Goal: Find specific page/section: Find specific page/section

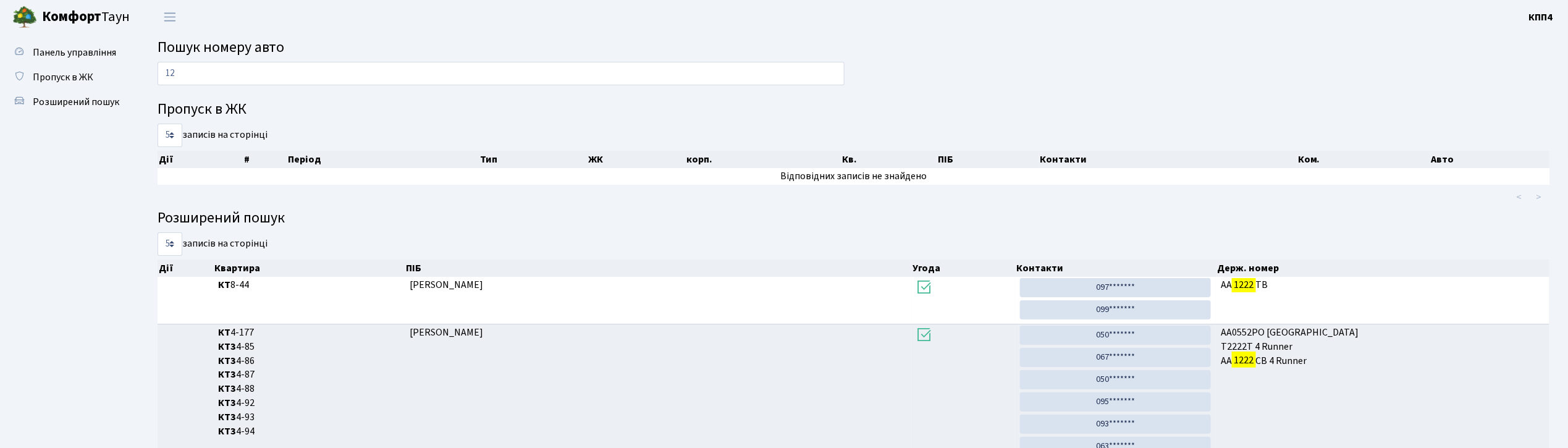
type input "1"
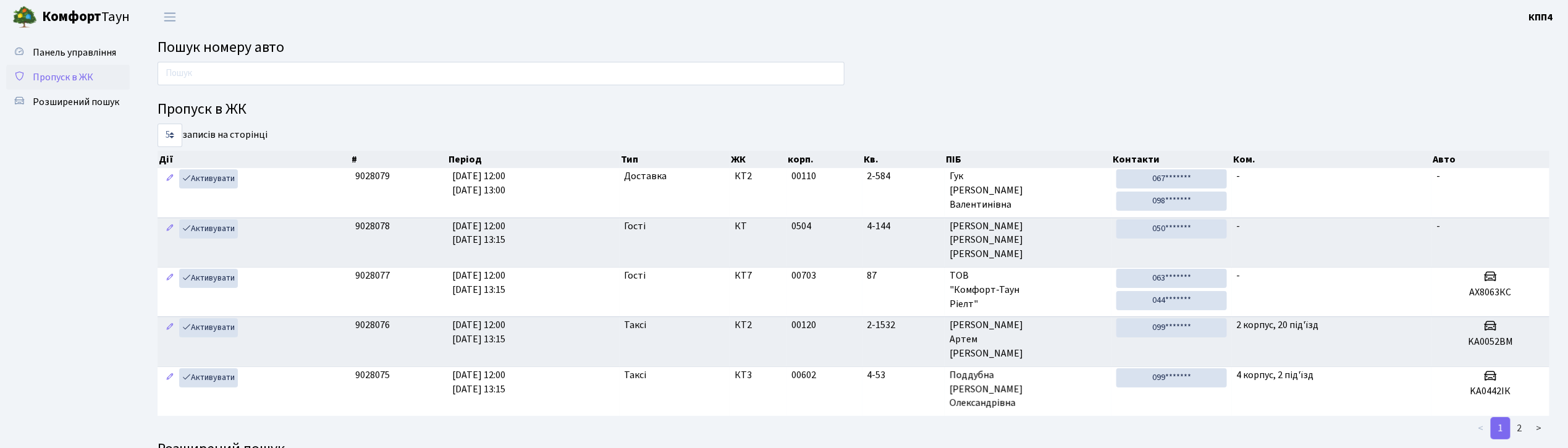
click at [63, 82] on span "Пропуск в ЖК" at bounding box center [63, 77] width 60 height 13
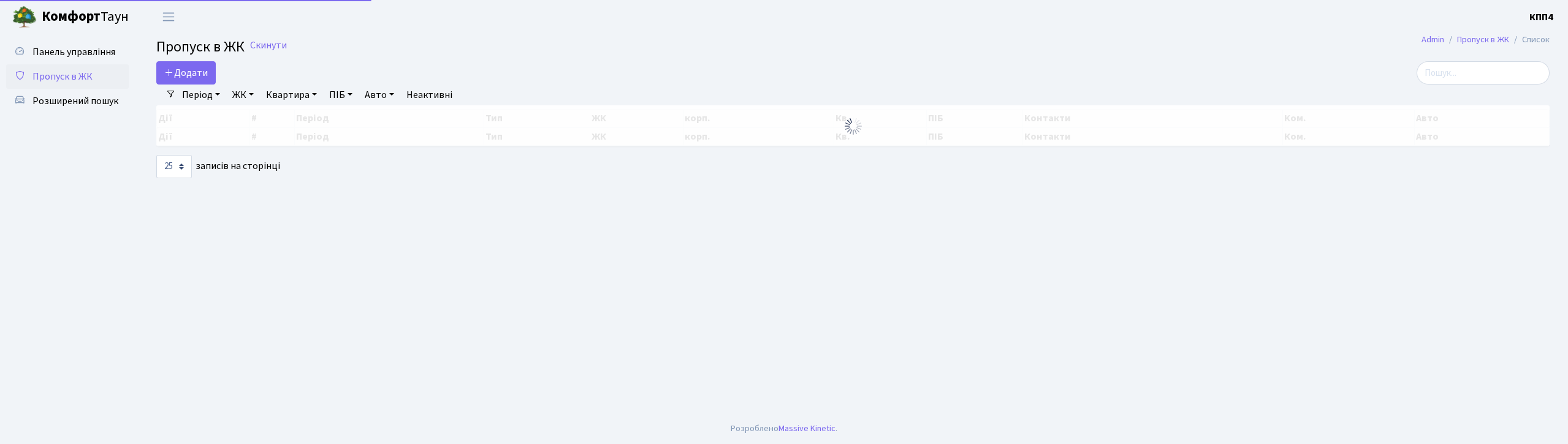
select select "25"
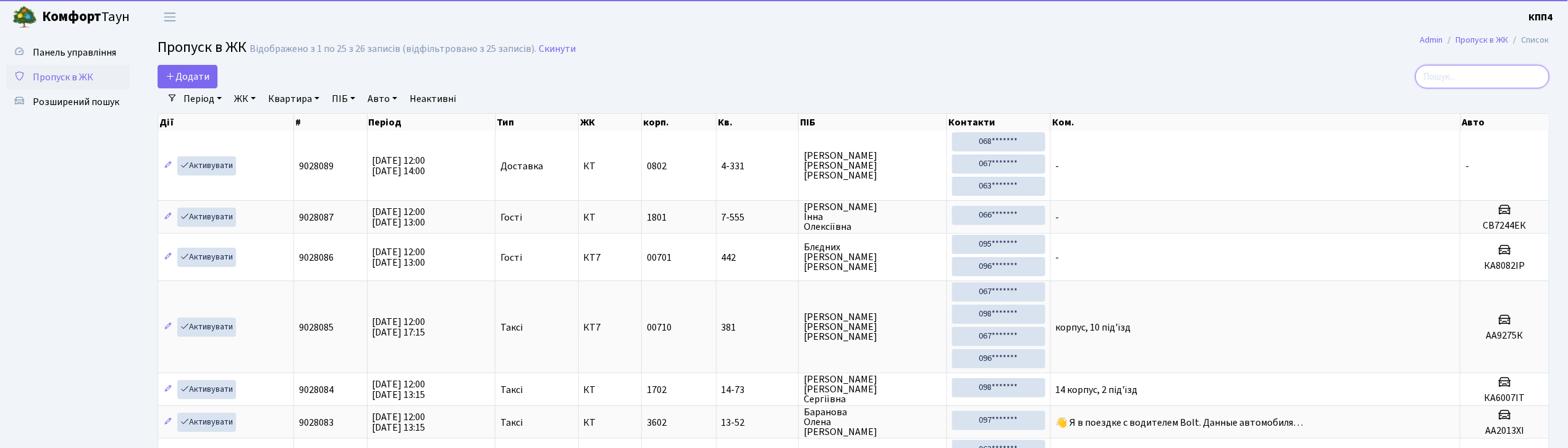
click at [1482, 78] on input "search" at bounding box center [1482, 77] width 134 height 24
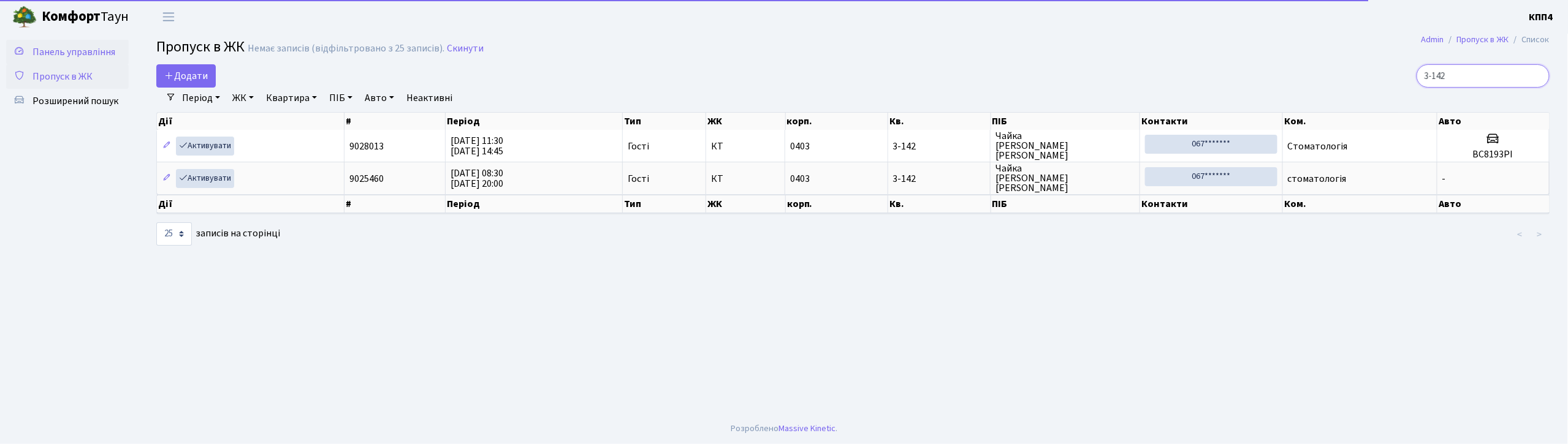
type input "3-142"
click at [62, 47] on span "Панель управління" at bounding box center [74, 51] width 83 height 13
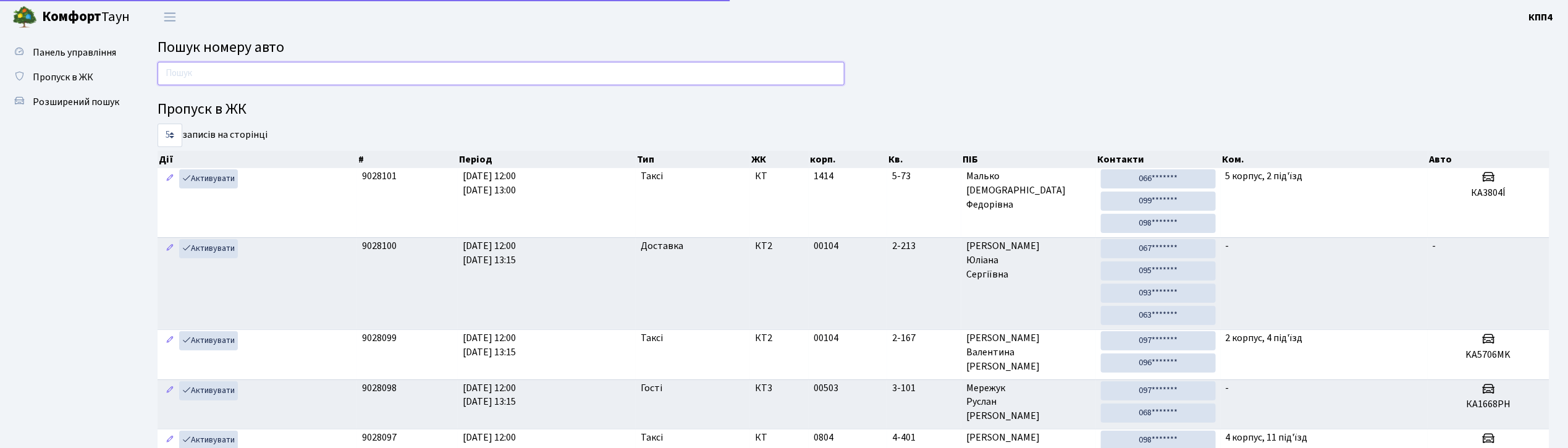
drag, startPoint x: 0, startPoint y: 0, endPoint x: 188, endPoint y: 71, distance: 201.0
click at [188, 71] on input "text" at bounding box center [501, 74] width 687 height 24
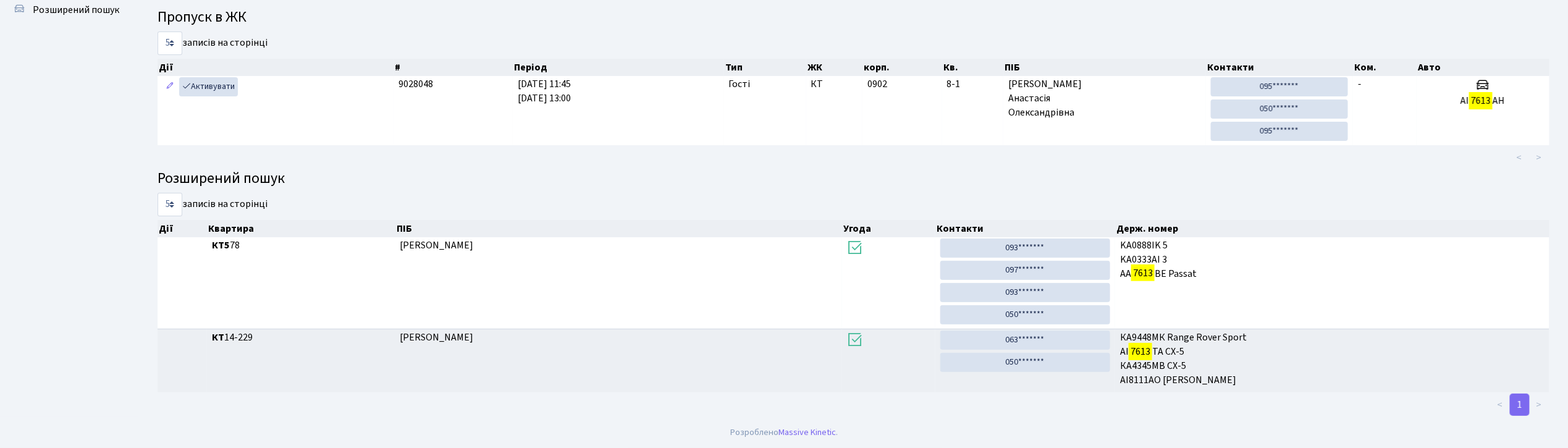
scroll to position [13, 0]
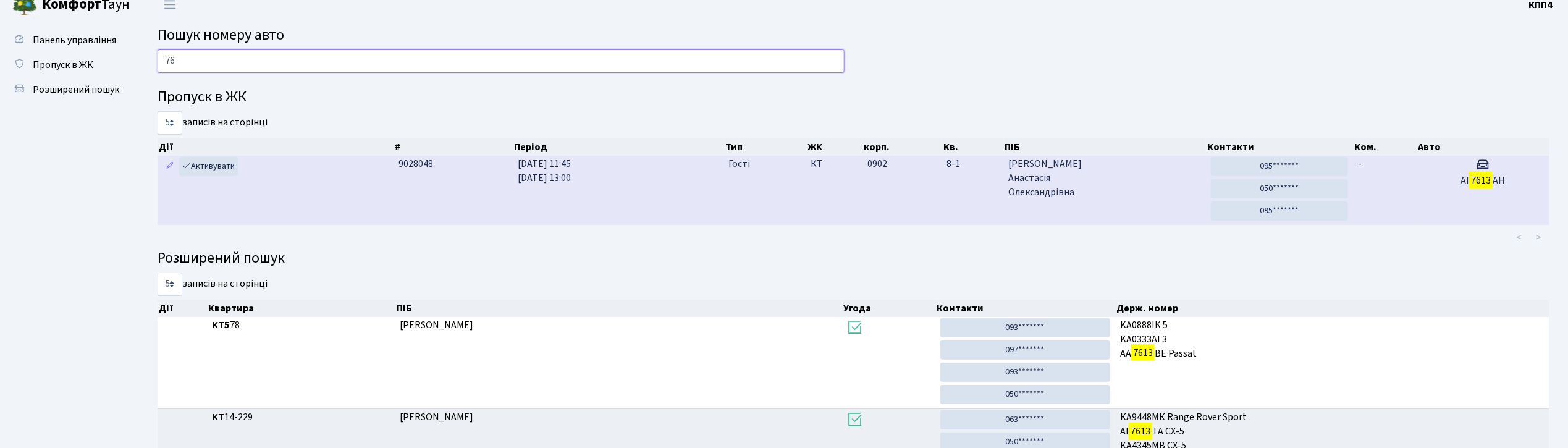
type input "7"
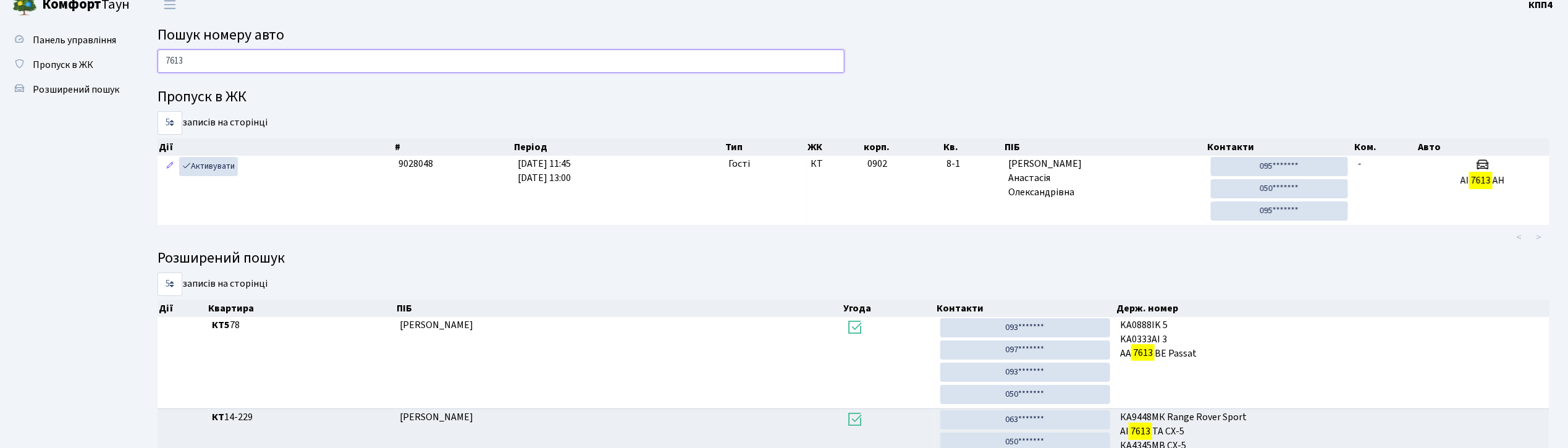
type input "7613"
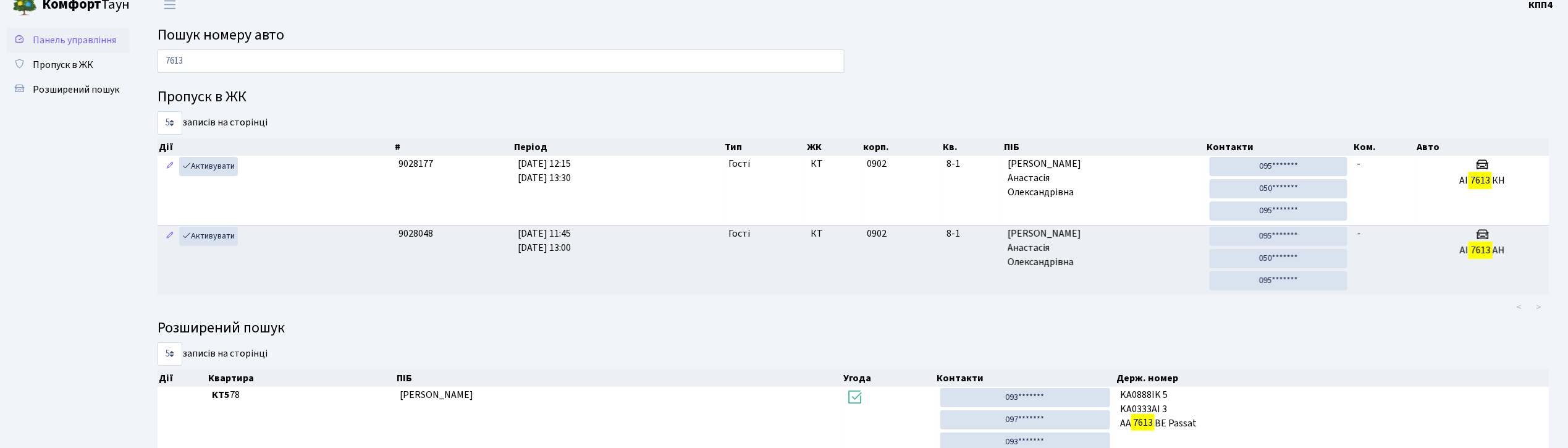
click at [91, 40] on span "Панель управління" at bounding box center [75, 39] width 83 height 13
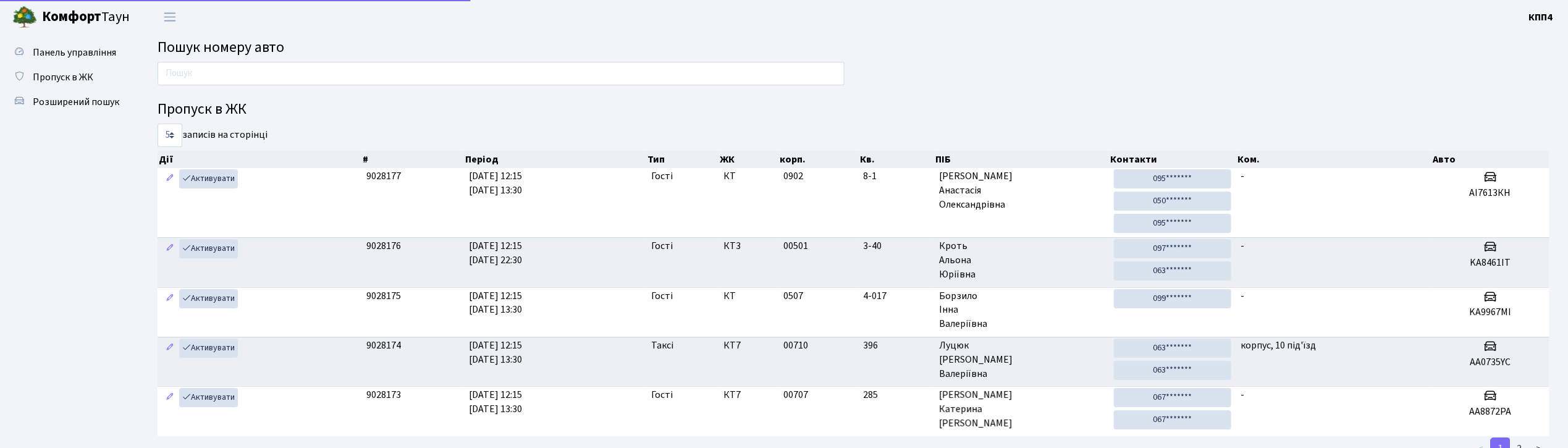
click at [191, 58] on main "Пошук номеру авто Пропуск в ЖК 5 10 25 50 записів на сторінці Дії # Період Тип …" at bounding box center [853, 301] width 1429 height 535
click at [192, 75] on input "text" at bounding box center [501, 74] width 687 height 24
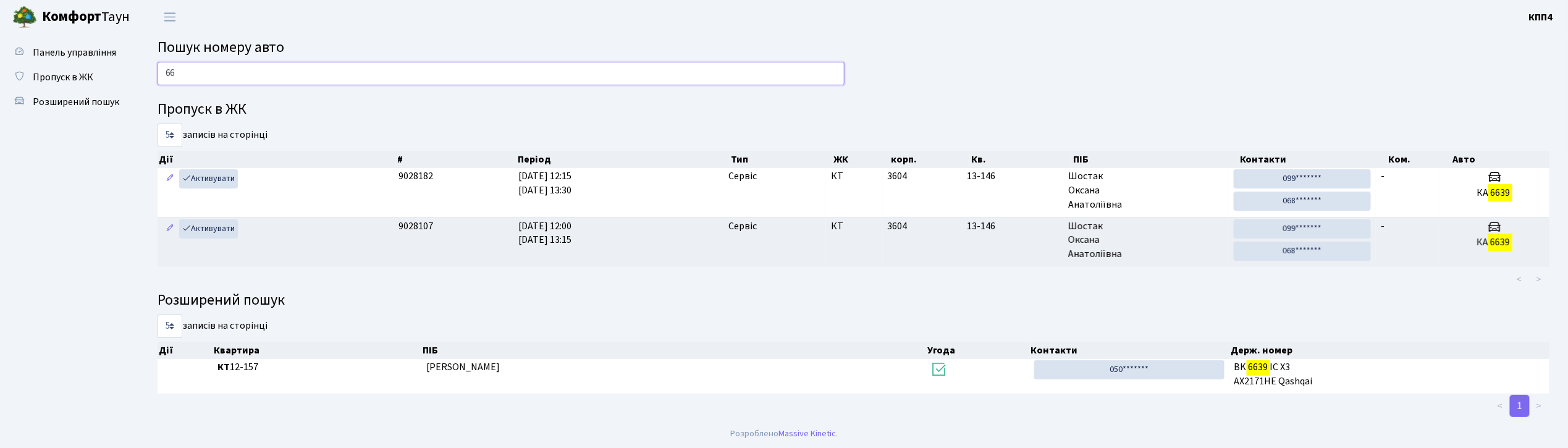
type input "6"
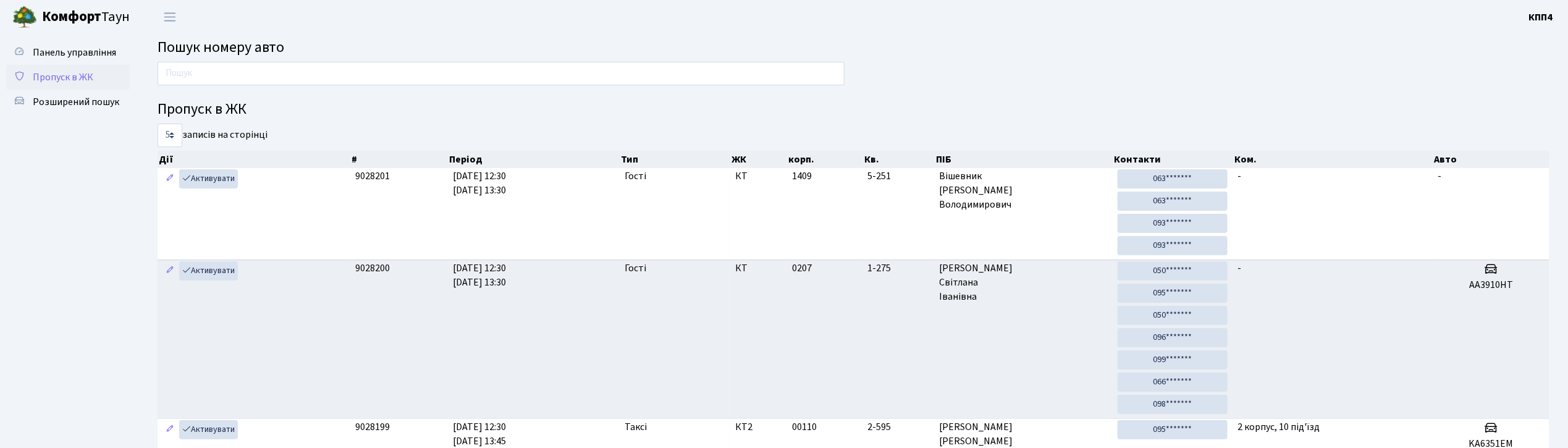
click at [45, 71] on span "Пропуск в ЖК" at bounding box center [63, 77] width 60 height 13
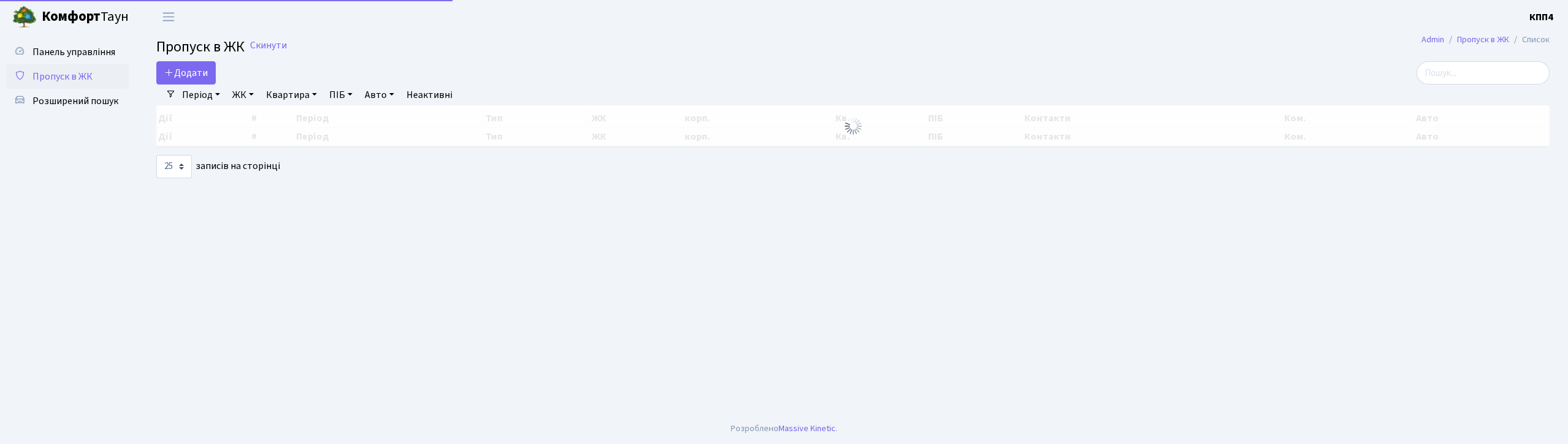
select select "25"
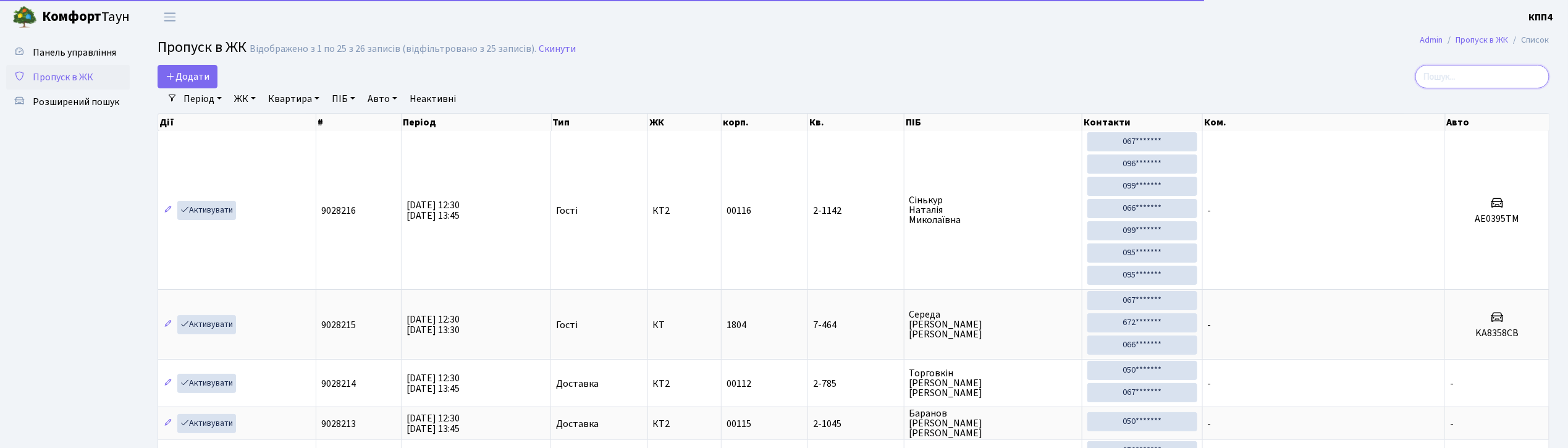
click at [1499, 79] on input "search" at bounding box center [1482, 77] width 134 height 24
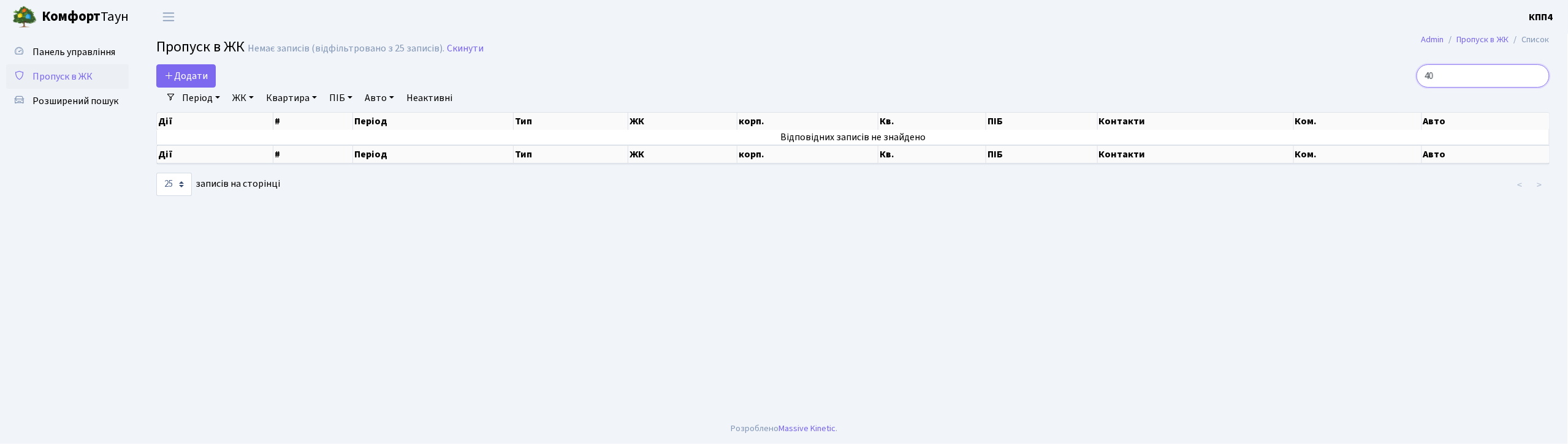
type input "4"
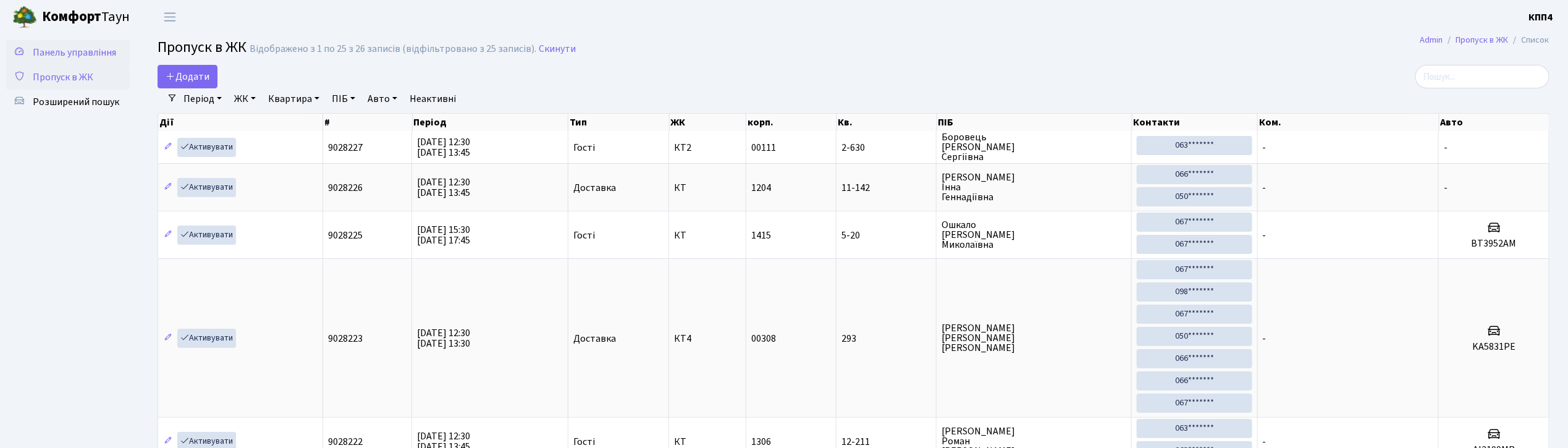
click at [57, 53] on span "Панель управління" at bounding box center [75, 52] width 83 height 13
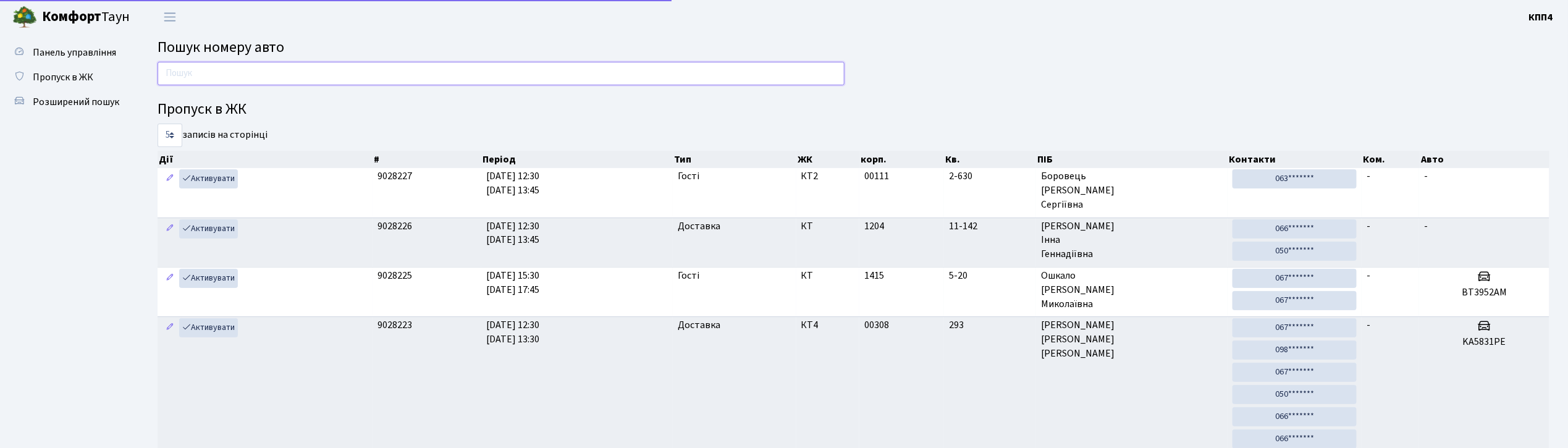
drag, startPoint x: 0, startPoint y: 0, endPoint x: 243, endPoint y: 65, distance: 251.5
click at [243, 65] on input "text" at bounding box center [501, 74] width 687 height 24
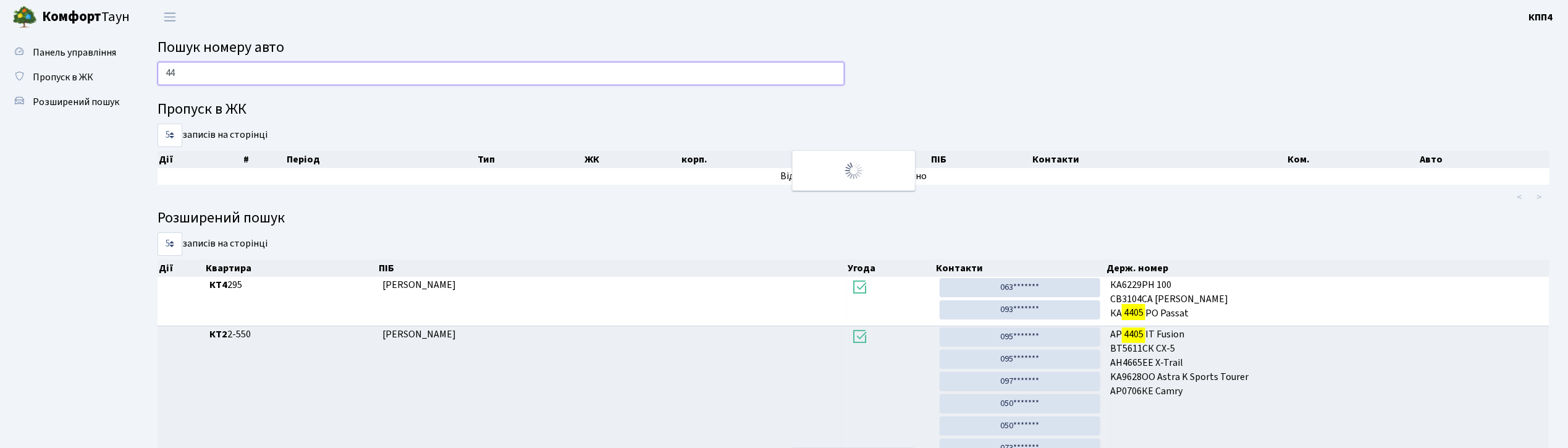
type input "4"
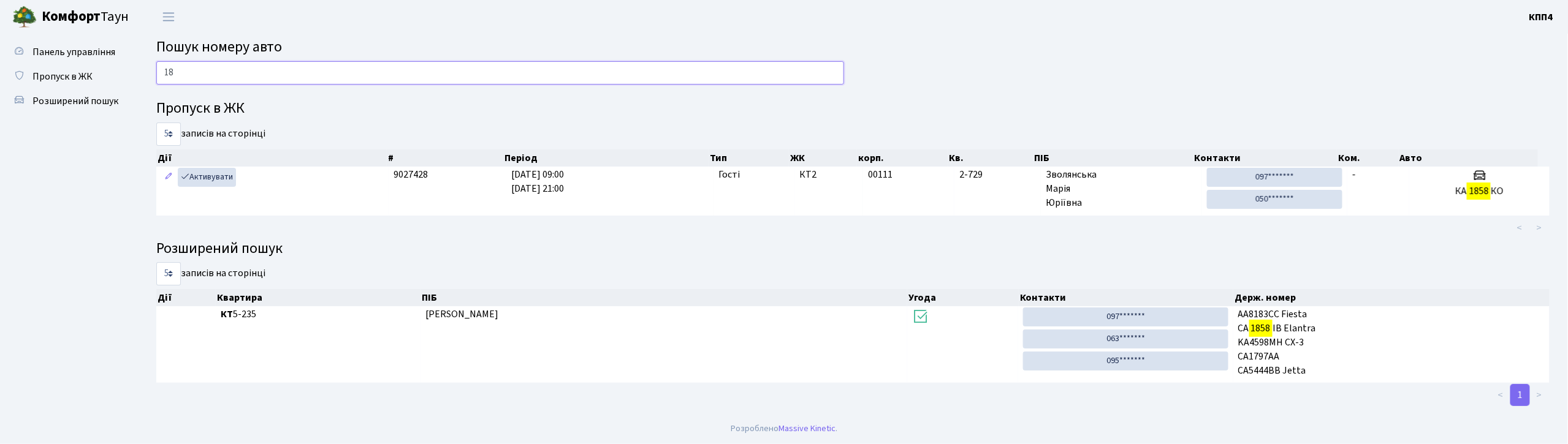
type input "1"
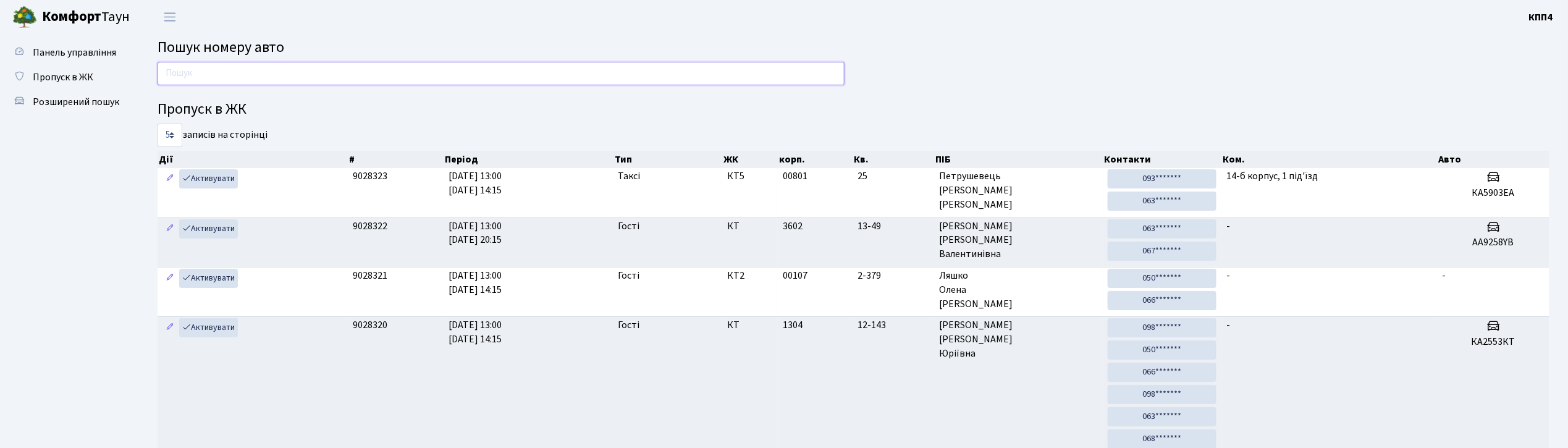
click at [313, 69] on input "text" at bounding box center [501, 74] width 687 height 24
click at [784, 16] on header "Комфорт Таун КПП4 Мій обліковий запис Вийти" at bounding box center [784, 17] width 1568 height 34
click at [612, 77] on input "text" at bounding box center [501, 74] width 687 height 24
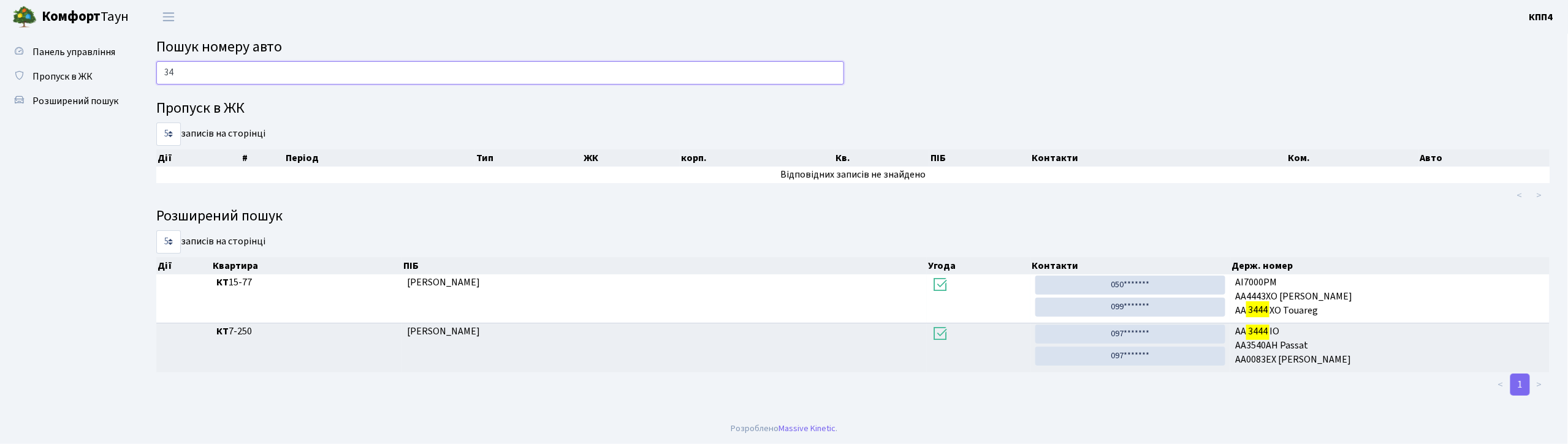
type input "3"
